Goal: Information Seeking & Learning: Learn about a topic

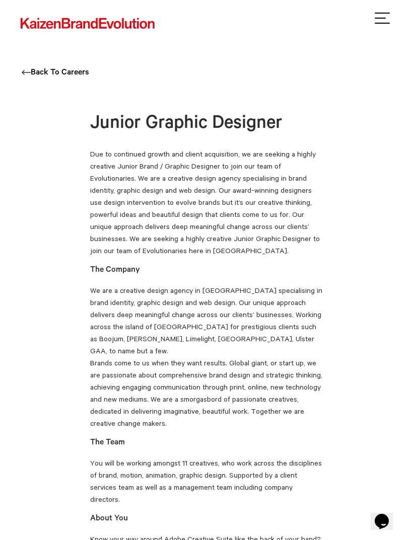
click at [124, 21] on img at bounding box center [88, 23] width 136 height 13
click at [72, 74] on link "Back To Careers" at bounding box center [55, 72] width 67 height 9
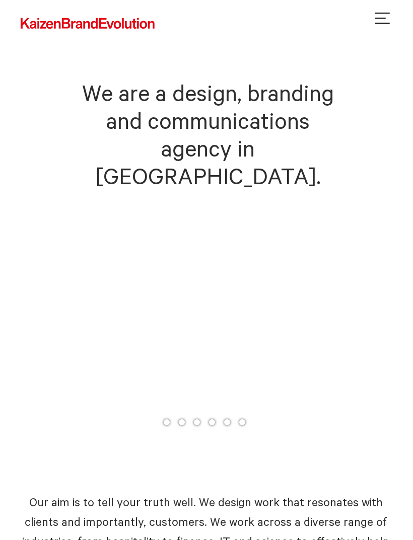
click at [380, 9] on header "Work Services Ideas Contact Facebook Twitter Instagram [PHONE_NUMBER] [EMAIL_AD…" at bounding box center [206, 5] width 413 height 10
click at [387, 23] on button "Toggle navigation" at bounding box center [381, 20] width 15 height 15
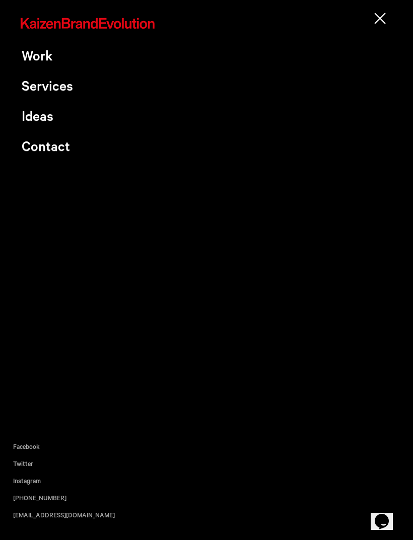
click at [380, 17] on button "Toggle navigation" at bounding box center [381, 20] width 15 height 15
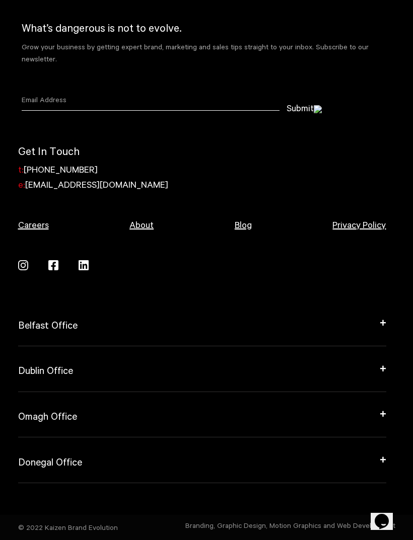
scroll to position [2440, 0]
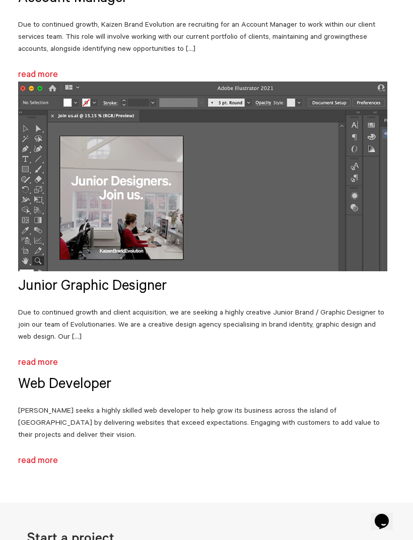
scroll to position [300, 0]
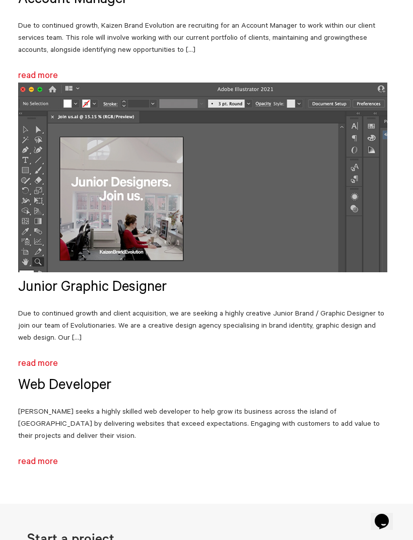
click at [386, 318] on p "Due to continued growth and client acquisition, we are seeking a highly creativ…" at bounding box center [202, 325] width 369 height 36
click at [24, 358] on link "read more" at bounding box center [38, 363] width 40 height 10
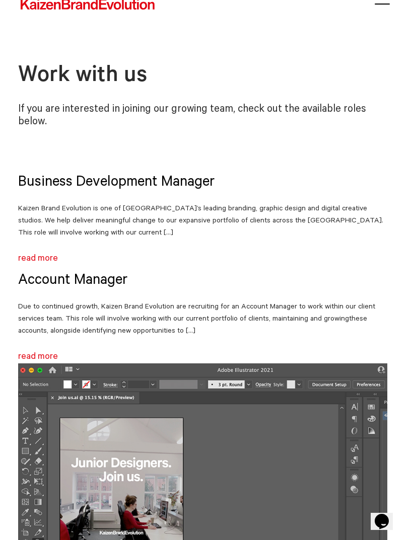
scroll to position [19, 0]
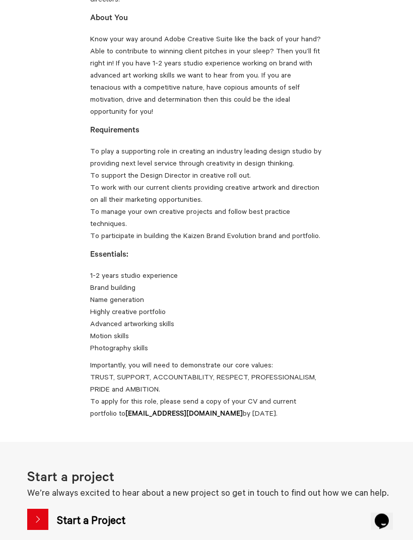
scroll to position [500, 0]
